Goal: Task Accomplishment & Management: Use online tool/utility

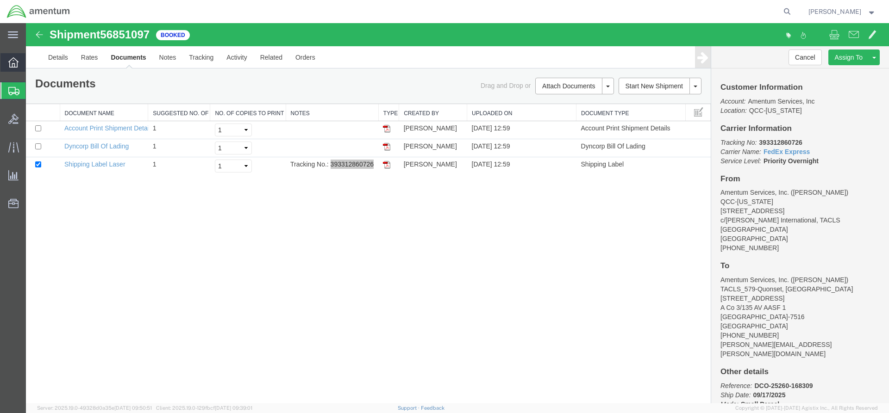
drag, startPoint x: 52, startPoint y: 62, endPoint x: 6, endPoint y: 58, distance: 46.9
click at [32, 61] on span "Overview" at bounding box center [28, 62] width 6 height 19
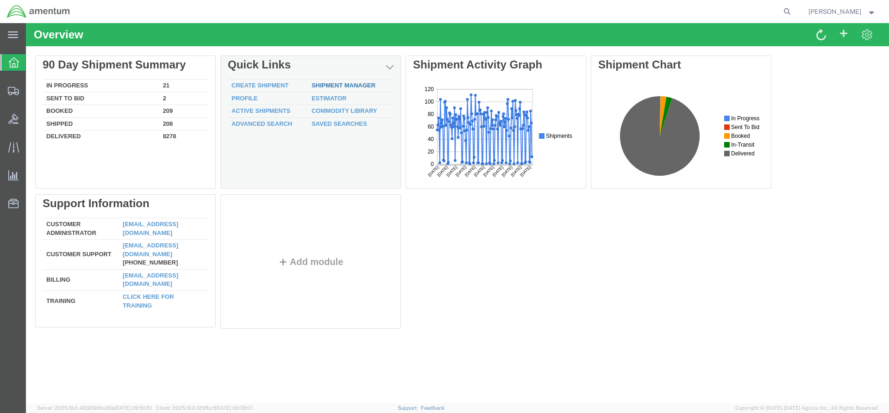
click at [366, 85] on link "Shipment Manager" at bounding box center [343, 85] width 64 height 7
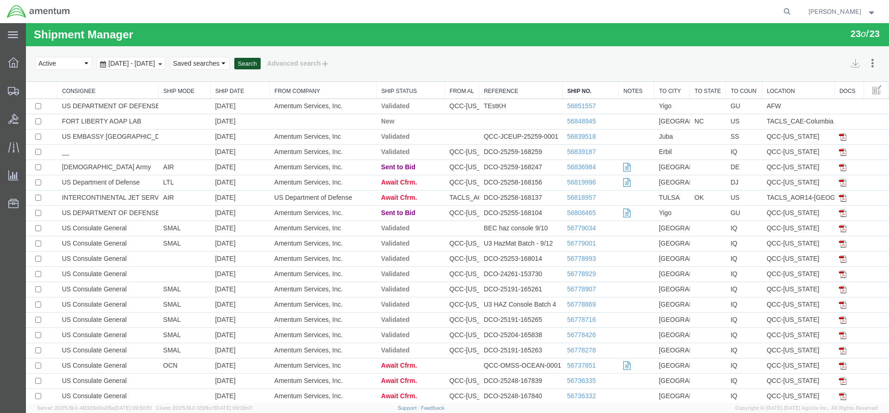
click at [261, 64] on button "Search" at bounding box center [247, 64] width 26 height 12
click at [261, 61] on button "Search" at bounding box center [247, 64] width 26 height 12
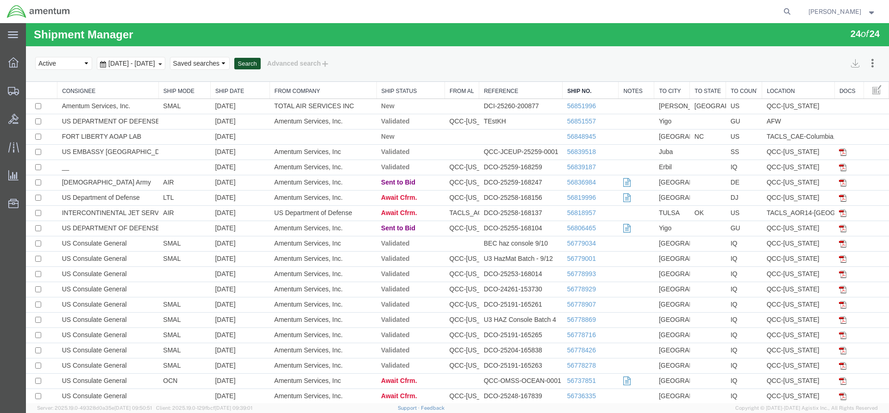
click at [261, 61] on button "Search" at bounding box center [247, 64] width 26 height 12
click at [567, 104] on link "56852002" at bounding box center [581, 105] width 29 height 7
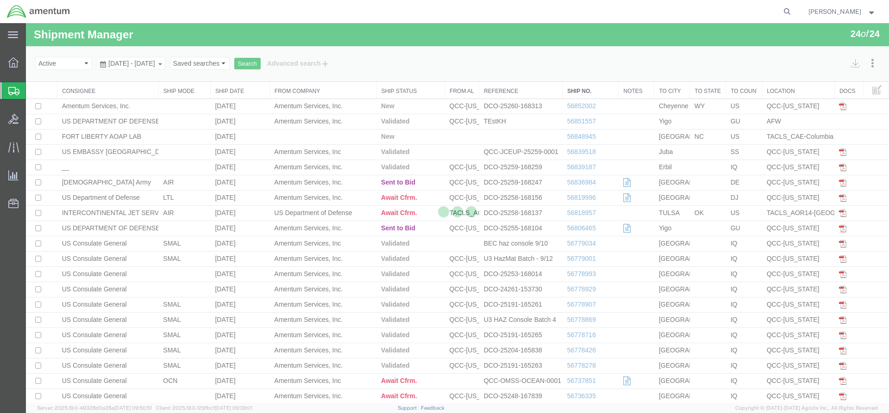
select select "42668"
select select "42722"
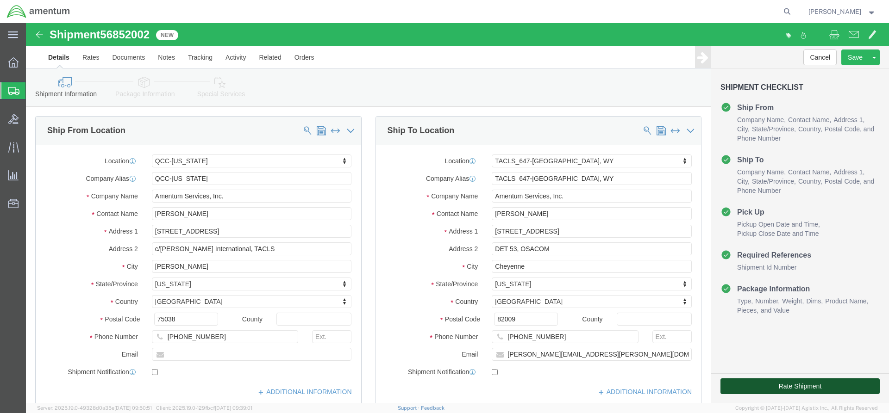
click button "Rate Shipment"
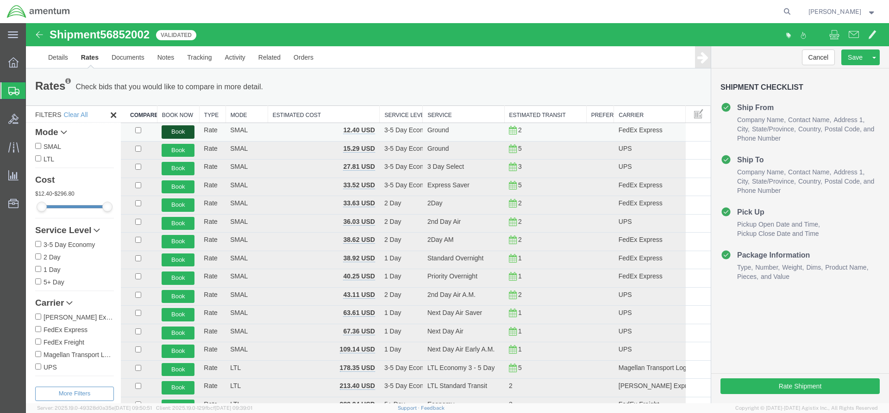
click at [189, 135] on button "Book" at bounding box center [178, 131] width 33 height 13
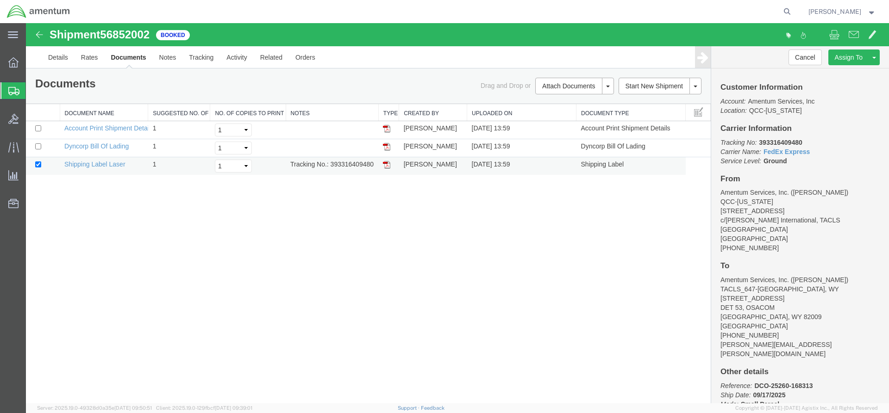
drag, startPoint x: 331, startPoint y: 165, endPoint x: 370, endPoint y: 164, distance: 38.9
click at [375, 167] on td "Tracking No.: 393316409480" at bounding box center [332, 166] width 93 height 18
copy td "393316409480"
click at [387, 162] on img at bounding box center [386, 164] width 7 height 7
click at [13, 68] on div at bounding box center [13, 62] width 26 height 19
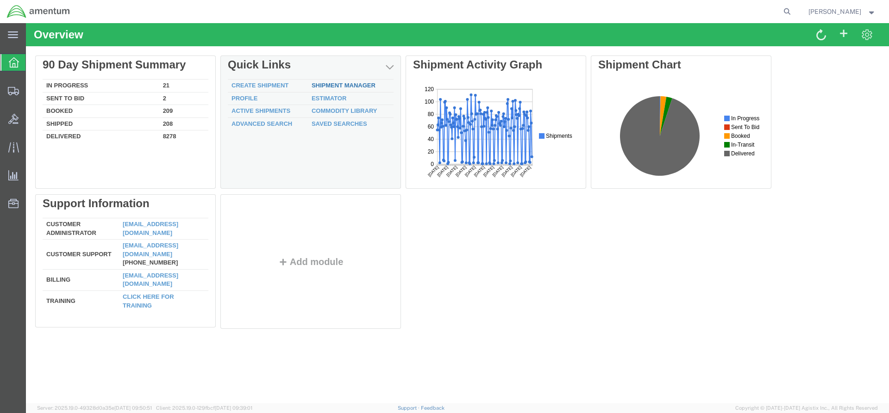
click at [324, 84] on link "Shipment Manager" at bounding box center [343, 85] width 64 height 7
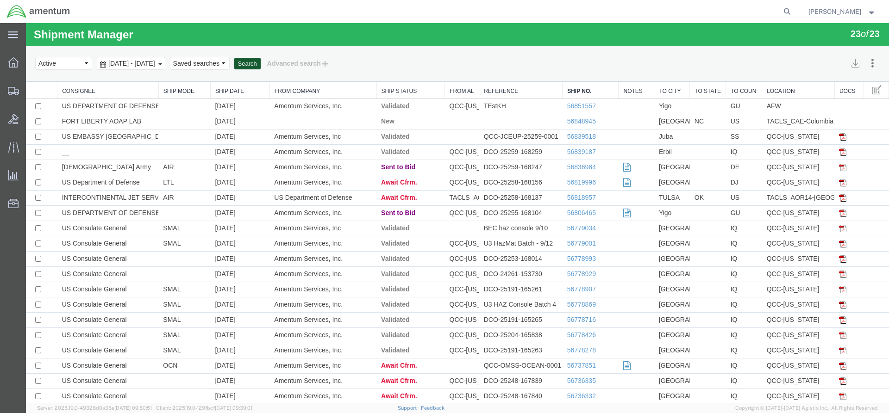
click at [261, 63] on button "Search" at bounding box center [247, 64] width 26 height 12
drag, startPoint x: 298, startPoint y: 57, endPoint x: 287, endPoint y: 53, distance: 11.6
click at [295, 57] on div "Select status Active All Shipments Approved Booked Canceled Delivered Denied Ne…" at bounding box center [457, 64] width 844 height 16
click at [261, 65] on button "Search" at bounding box center [247, 64] width 26 height 12
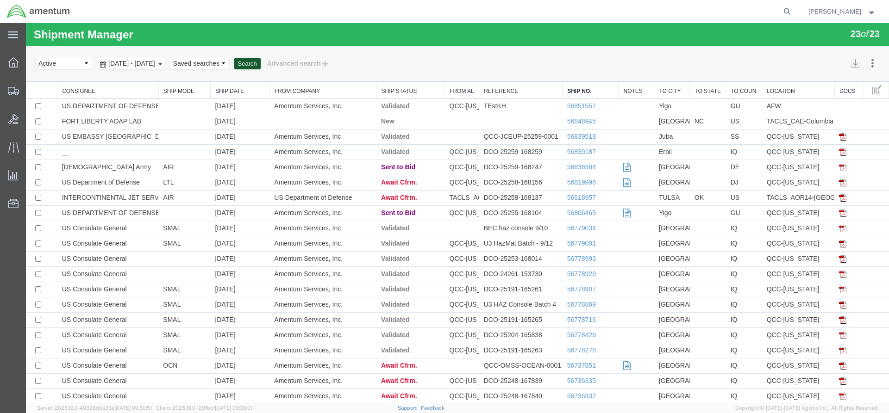
click at [261, 60] on button "Search" at bounding box center [247, 64] width 26 height 12
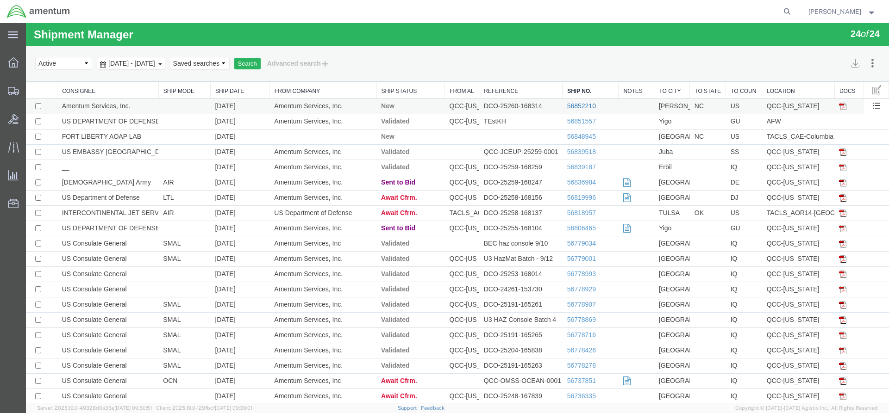
drag, startPoint x: 603, startPoint y: 132, endPoint x: 577, endPoint y: 109, distance: 34.7
click at [577, 109] on link "56852210" at bounding box center [581, 105] width 29 height 7
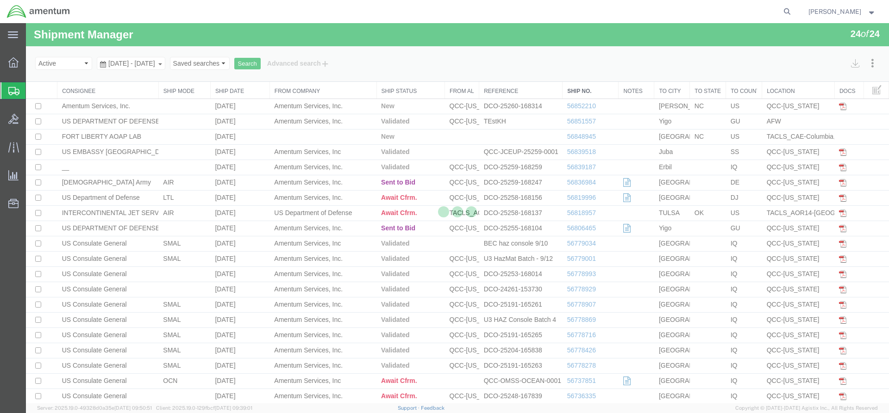
select select "42668"
select select "42712"
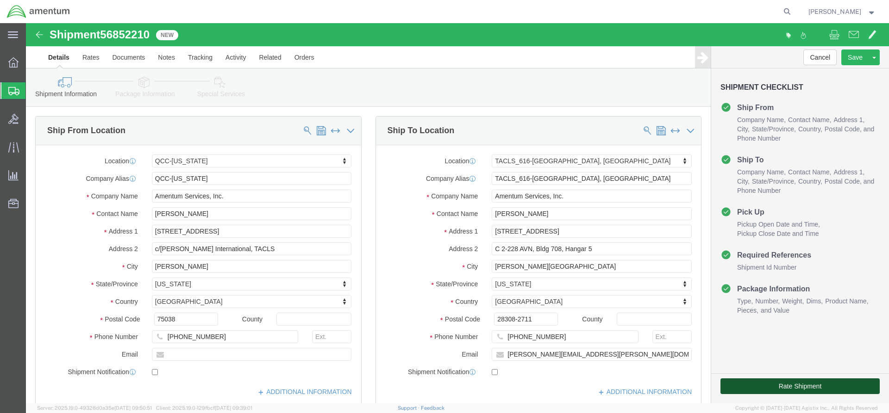
click button "Rate Shipment"
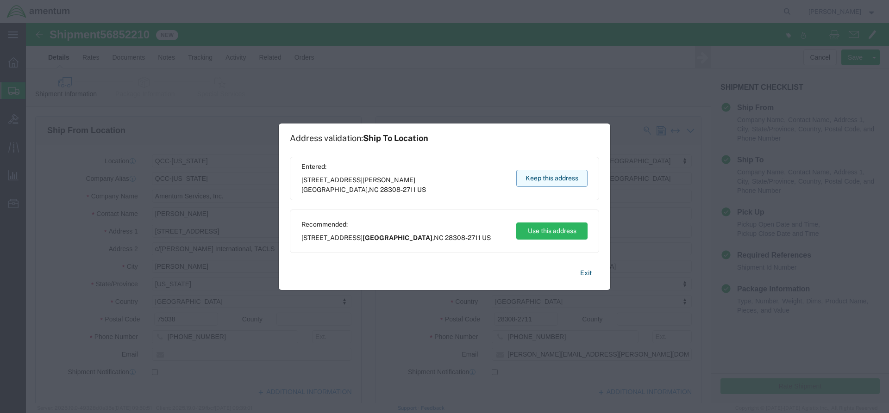
click at [542, 176] on button "Keep this address" at bounding box center [551, 178] width 71 height 17
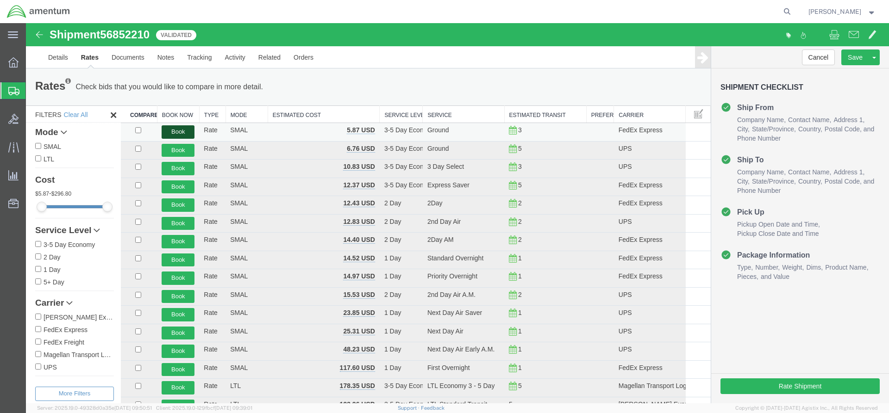
click at [181, 132] on button "Book" at bounding box center [178, 131] width 33 height 13
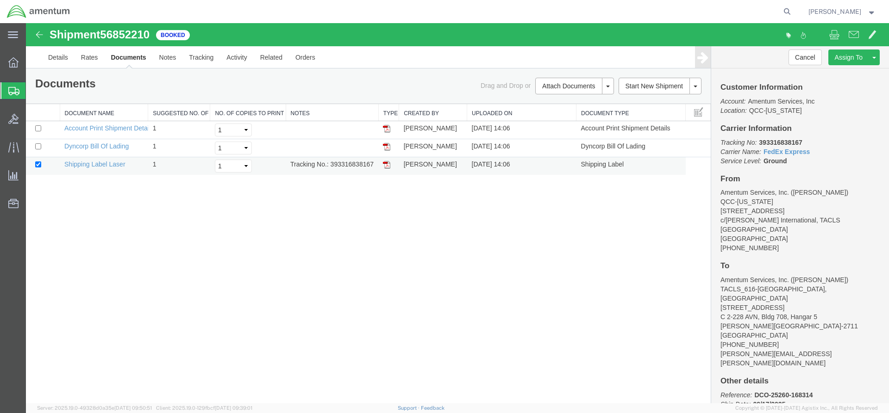
drag, startPoint x: 332, startPoint y: 164, endPoint x: 369, endPoint y: 166, distance: 37.1
click at [373, 167] on td "Tracking No.: 393316838167" at bounding box center [332, 166] width 93 height 18
copy td "393316838167"
drag, startPoint x: 386, startPoint y: 165, endPoint x: 41, endPoint y: 162, distance: 345.7
click at [386, 165] on img at bounding box center [386, 164] width 7 height 7
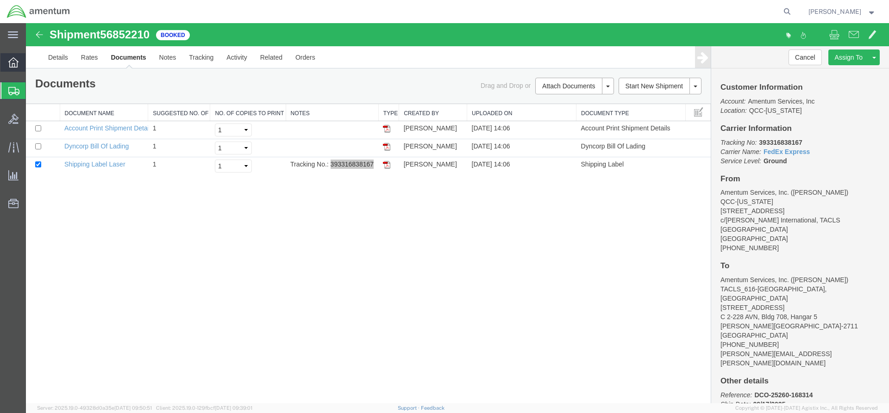
click at [18, 64] on icon at bounding box center [13, 62] width 10 height 10
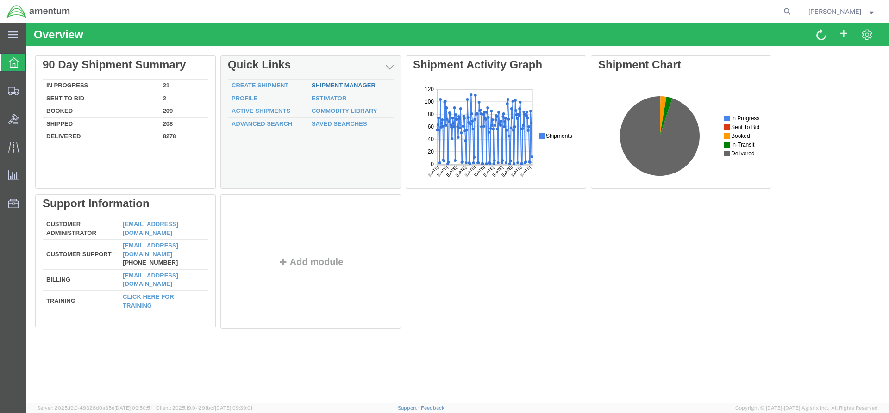
click at [321, 86] on div "Delete 90 Day Shipment Summary In Progress 21 Sent To Bid 2 Booked 209 Shipped …" at bounding box center [457, 195] width 844 height 278
click at [345, 85] on link "Shipment Manager" at bounding box center [343, 85] width 64 height 7
